Goal: Check status: Check status

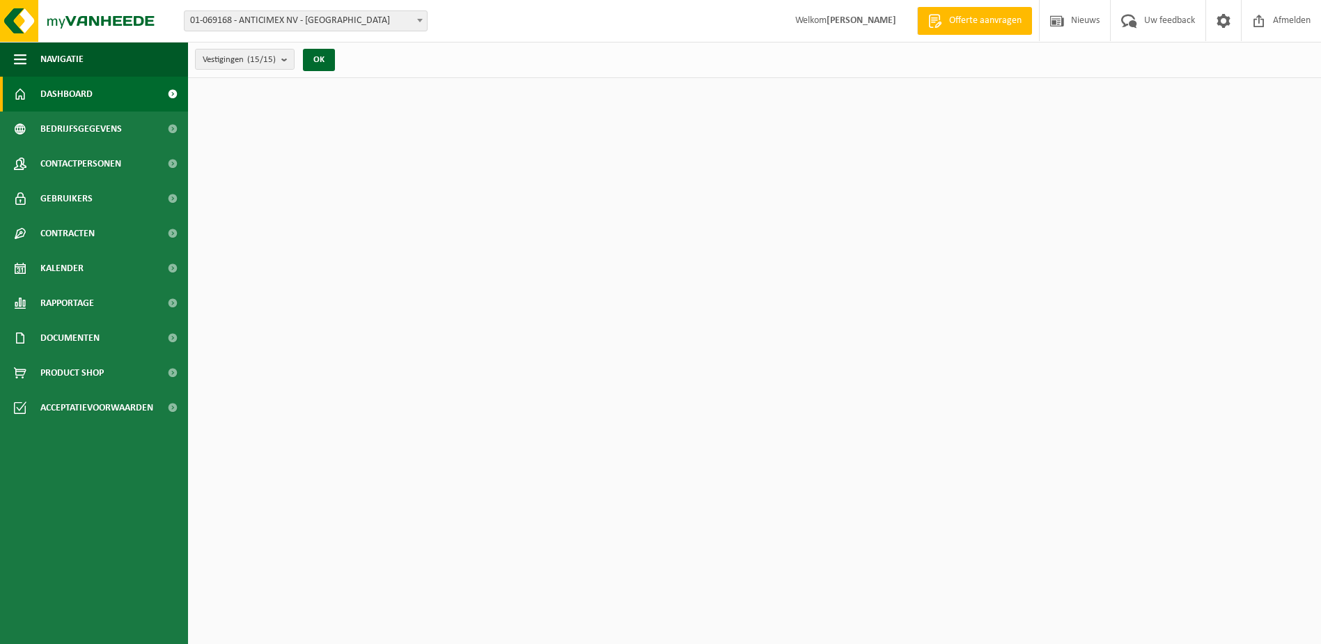
click at [284, 23] on span "01-069168 - ANTICIMEX NV - [GEOGRAPHIC_DATA]" at bounding box center [306, 21] width 242 height 20
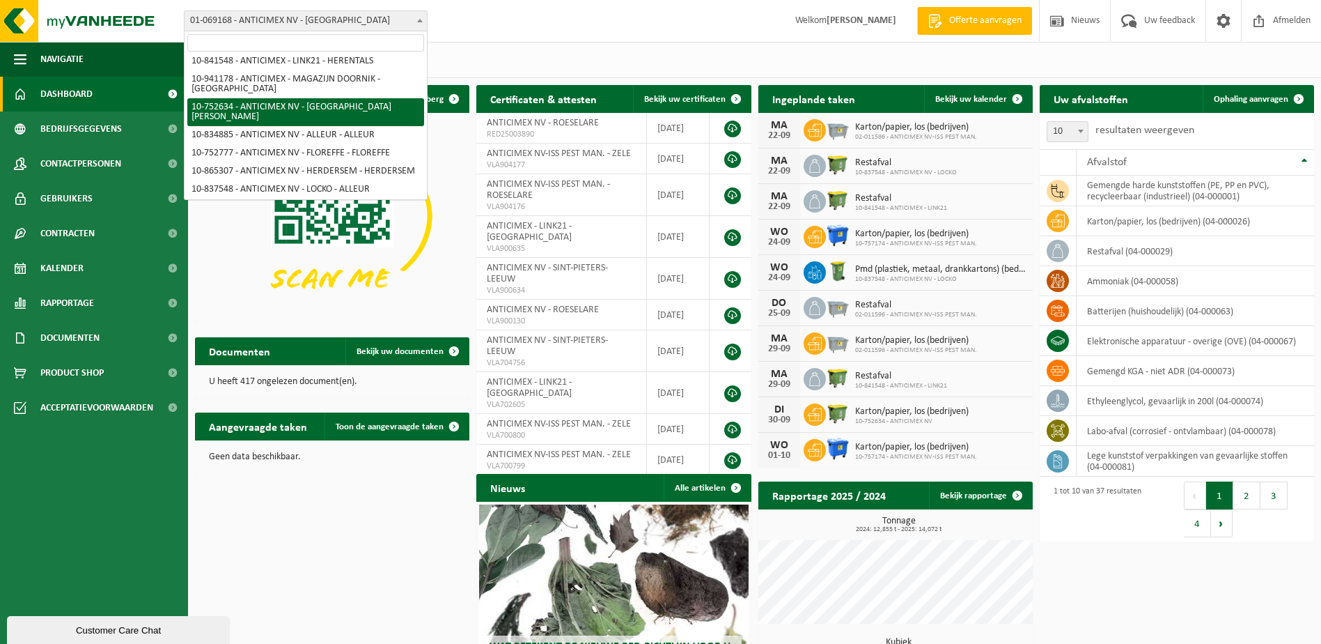
scroll to position [70, 0]
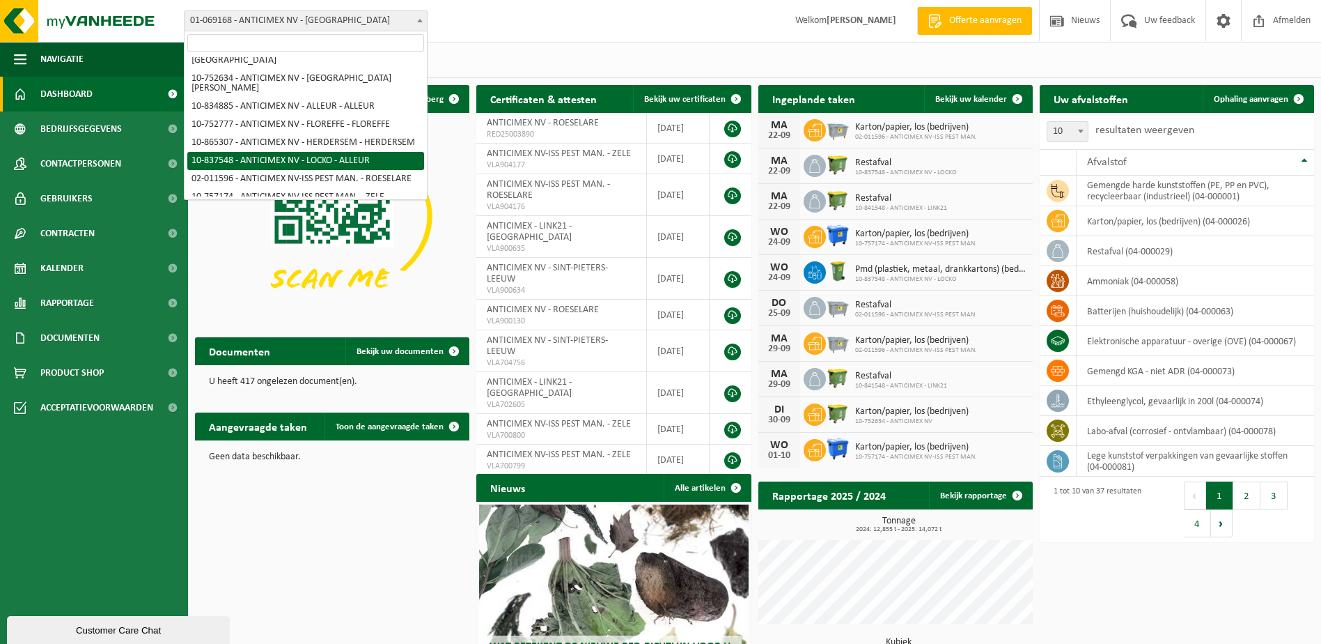
select select "91088"
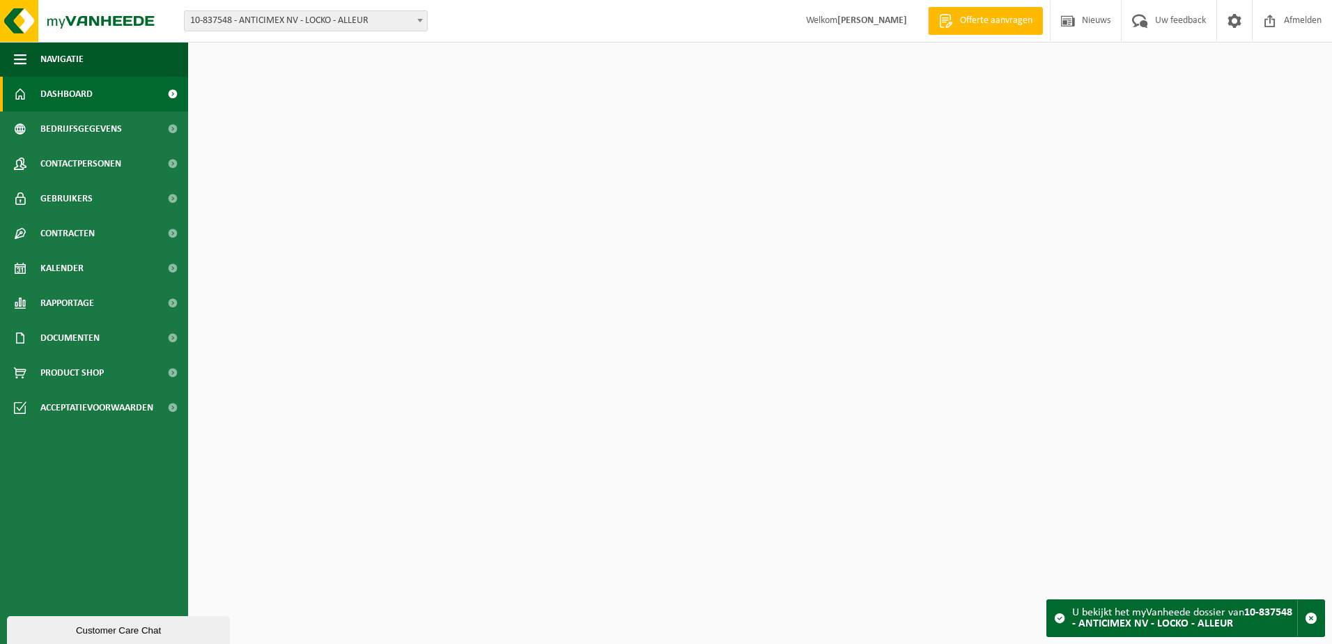
click at [59, 267] on span "Kalender" at bounding box center [61, 268] width 43 height 35
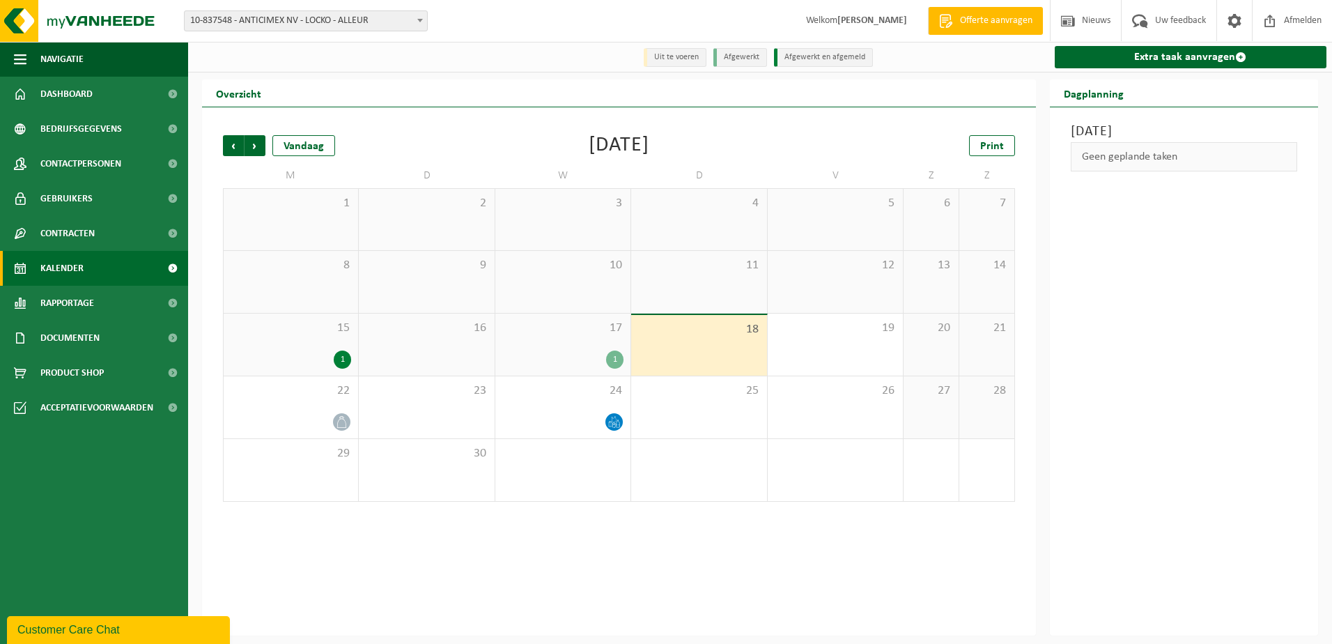
click at [279, 326] on span "15" at bounding box center [291, 327] width 121 height 15
